Goal: Task Accomplishment & Management: Manage account settings

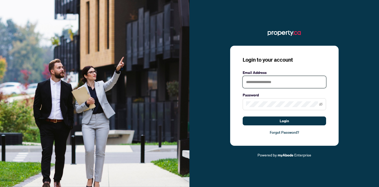
click at [283, 82] on input "text" at bounding box center [284, 82] width 83 height 12
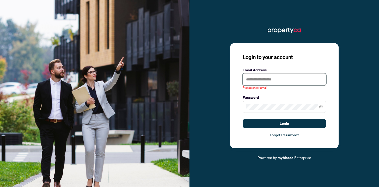
type input "**********"
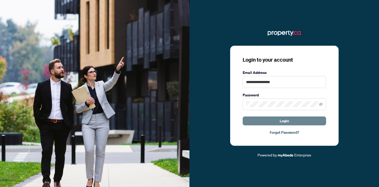
click at [269, 122] on button "Login" at bounding box center [284, 120] width 83 height 9
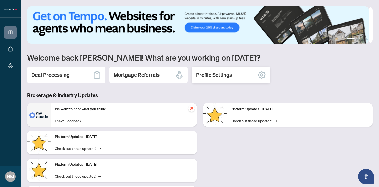
click at [250, 75] on div "Profile Settings" at bounding box center [231, 74] width 78 height 17
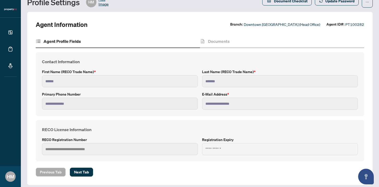
scroll to position [24, 0]
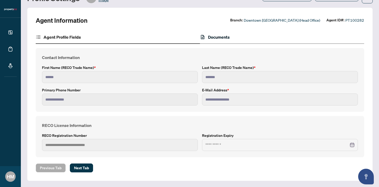
click at [214, 36] on h4 "Documents" at bounding box center [219, 37] width 22 height 6
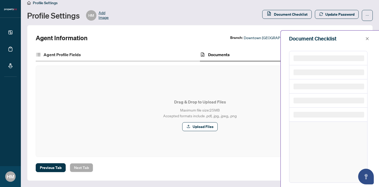
scroll to position [6, 0]
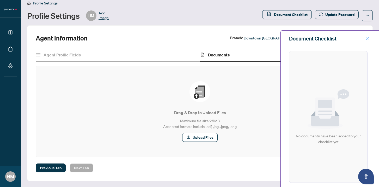
click at [367, 38] on icon "close" at bounding box center [367, 39] width 4 height 4
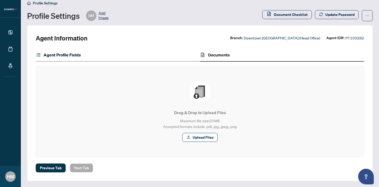
click at [75, 53] on h4 "Agent Profile Fields" at bounding box center [62, 55] width 37 height 6
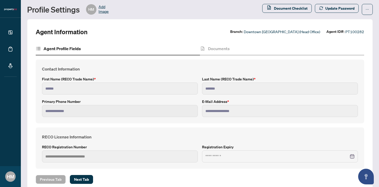
scroll to position [24, 0]
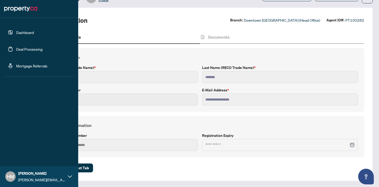
click at [71, 177] on icon at bounding box center [70, 176] width 4 height 4
click at [37, 156] on span "Profile Settings" at bounding box center [27, 156] width 25 height 8
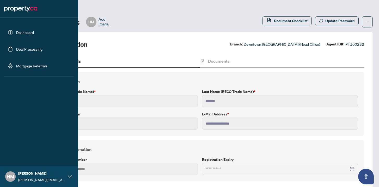
click at [32, 47] on link "Deal Processing" at bounding box center [29, 49] width 26 height 5
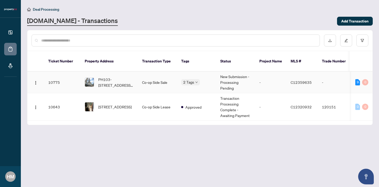
click at [261, 75] on td "-" at bounding box center [270, 82] width 31 height 22
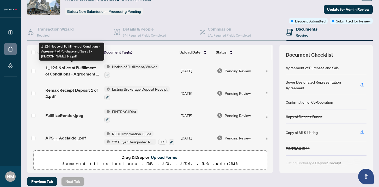
click at [89, 73] on span "1_124 Notice of Fulfillment of Conditions - Agreement of Purchase and Sale v1 -…" at bounding box center [72, 70] width 55 height 13
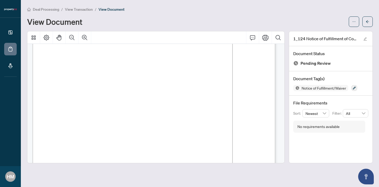
scroll to position [79, 0]
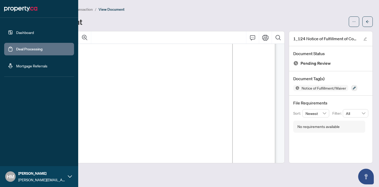
click at [16, 47] on link "Deal Processing" at bounding box center [29, 49] width 26 height 5
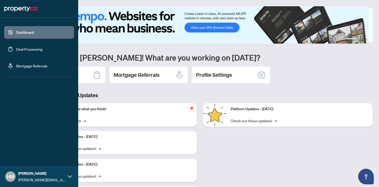
click at [16, 49] on link "Deal Processing" at bounding box center [29, 49] width 26 height 5
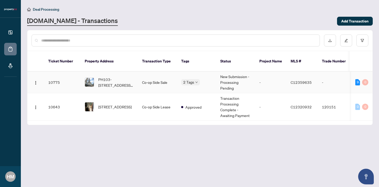
click at [138, 77] on td "Co-op Side Sale" at bounding box center [157, 82] width 39 height 22
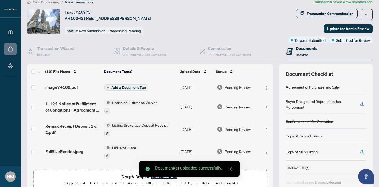
click at [134, 88] on span "Add a Document Tag" at bounding box center [128, 87] width 35 height 4
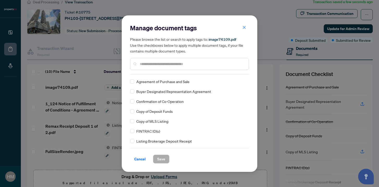
click at [162, 66] on input "text" at bounding box center [192, 64] width 105 height 6
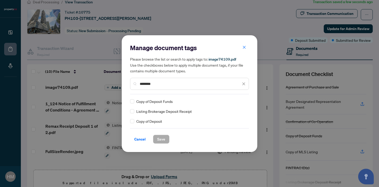
type input "*******"
click at [135, 113] on div "Listing Brokerage Deposit Receipt" at bounding box center [188, 111] width 116 height 6
click at [159, 139] on span "Save" at bounding box center [161, 139] width 8 height 8
